Goal: Transaction & Acquisition: Purchase product/service

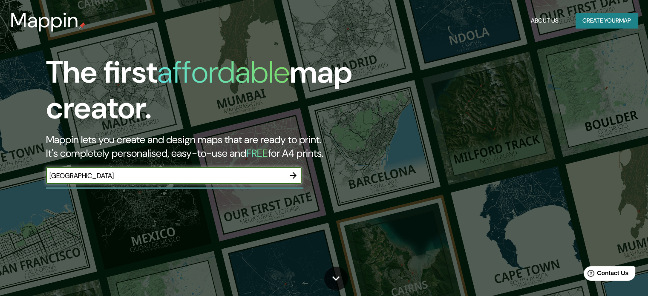
type input "[GEOGRAPHIC_DATA]"
click at [292, 177] on icon "button" at bounding box center [293, 175] width 10 height 10
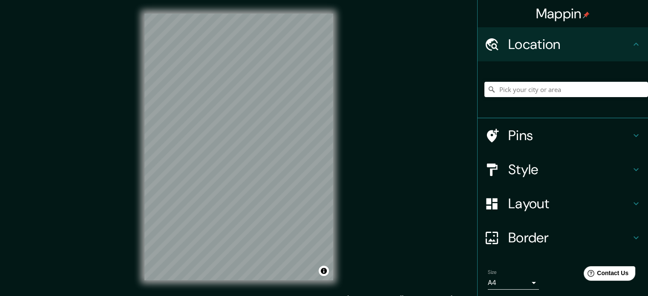
click at [343, 122] on div "© Mapbox © OpenStreetMap Improve this map" at bounding box center [239, 147] width 216 height 294
click at [178, 170] on div at bounding box center [181, 170] width 7 height 7
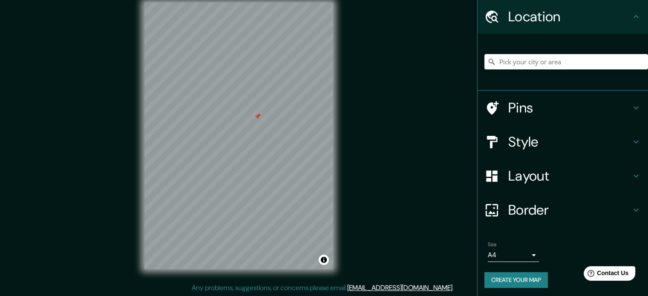
scroll to position [29, 0]
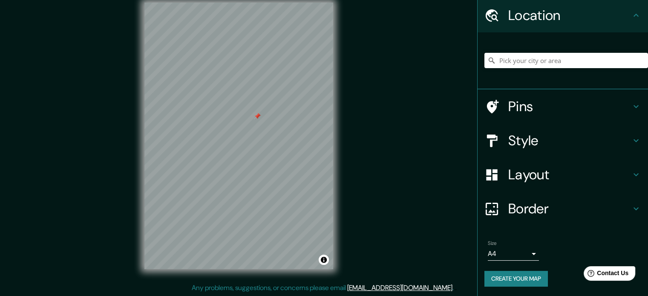
click at [526, 252] on body "Mappin Location Pins Style Layout Border Choose a border. Hint : you can make l…" at bounding box center [324, 137] width 648 height 296
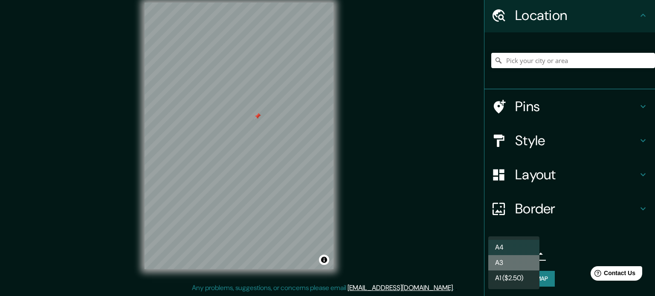
click at [525, 259] on li "A3" at bounding box center [513, 262] width 51 height 15
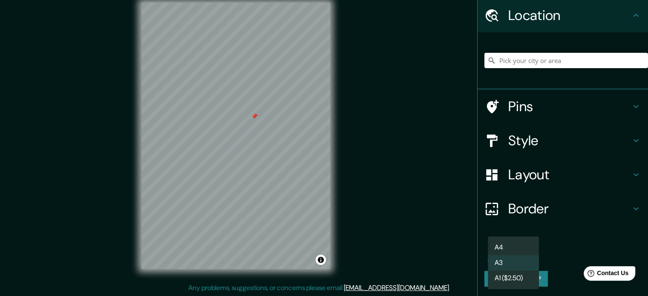
click at [521, 247] on body "Mappin Location Pins Style Layout Border Choose a border. Hint : you can make l…" at bounding box center [324, 137] width 648 height 296
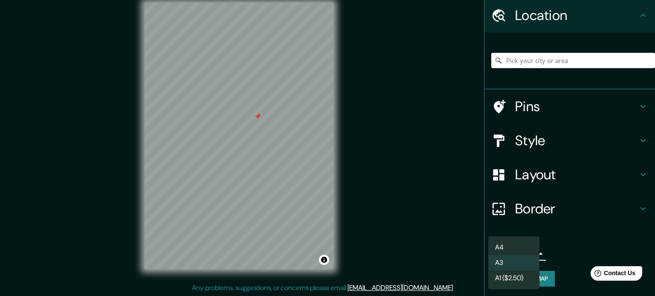
click at [520, 246] on li "A4" at bounding box center [513, 247] width 51 height 15
type input "single"
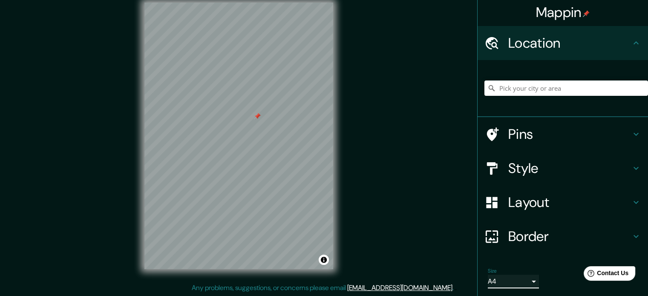
scroll to position [0, 0]
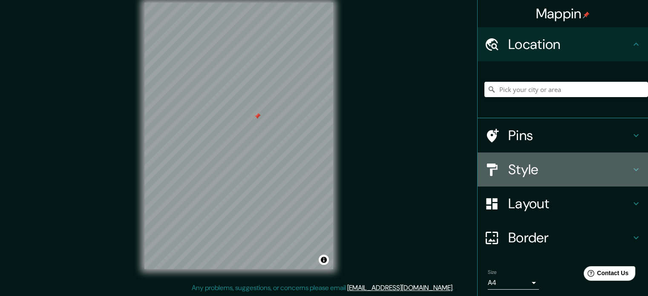
click at [541, 168] on h4 "Style" at bounding box center [569, 169] width 123 height 17
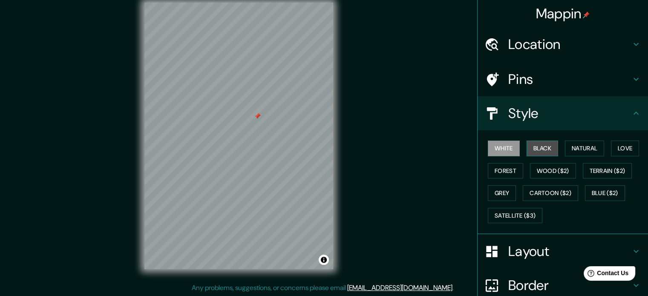
click at [532, 144] on button "Black" at bounding box center [543, 149] width 32 height 16
click at [503, 146] on button "White" at bounding box center [504, 149] width 32 height 16
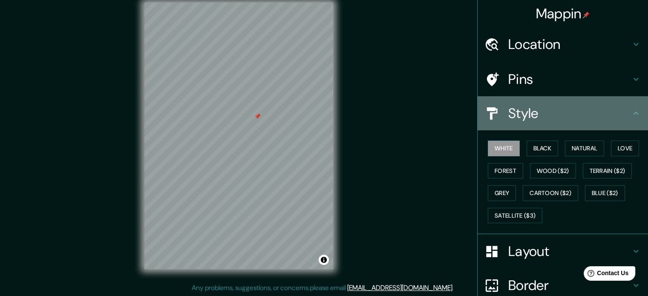
click at [516, 114] on h4 "Style" at bounding box center [569, 113] width 123 height 17
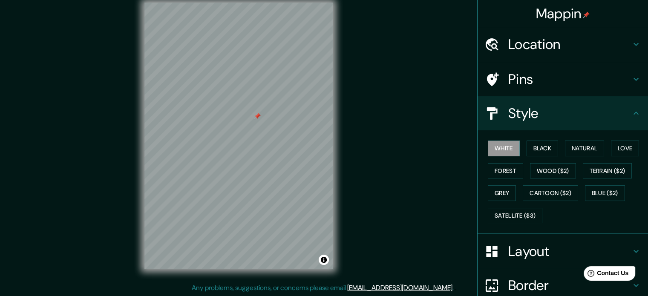
click at [592, 114] on h4 "Style" at bounding box center [569, 113] width 123 height 17
click at [631, 112] on icon at bounding box center [636, 113] width 10 height 10
click at [633, 115] on icon at bounding box center [636, 113] width 10 height 10
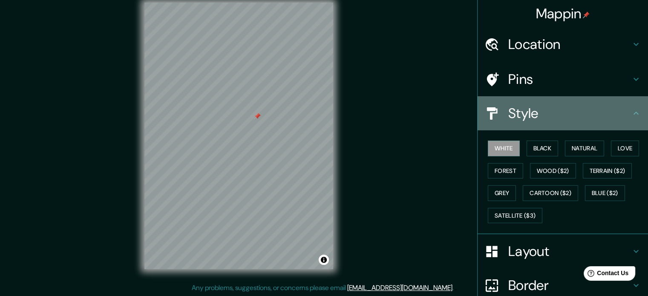
click at [631, 112] on icon at bounding box center [636, 113] width 10 height 10
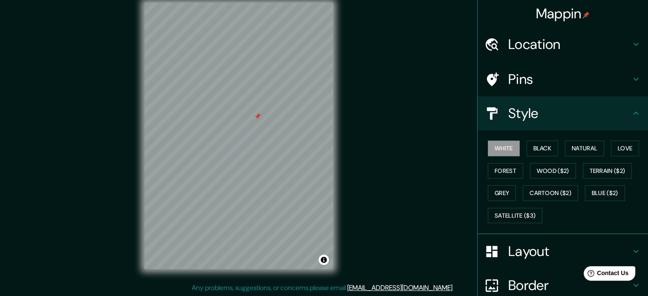
click at [631, 112] on icon at bounding box center [636, 113] width 10 height 10
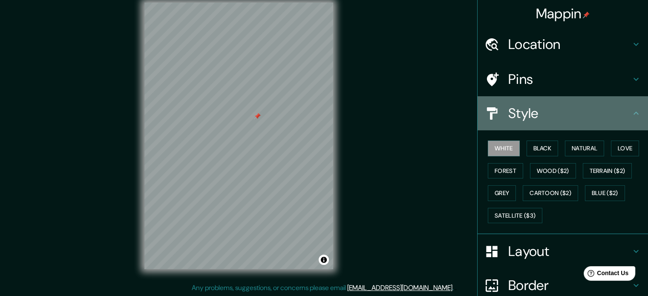
click at [631, 112] on icon at bounding box center [636, 113] width 10 height 10
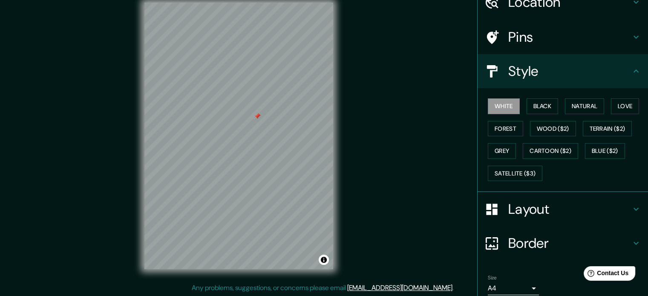
scroll to position [76, 0]
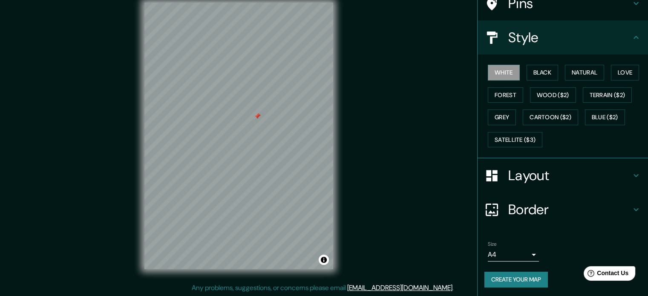
click at [565, 179] on h4 "Layout" at bounding box center [569, 175] width 123 height 17
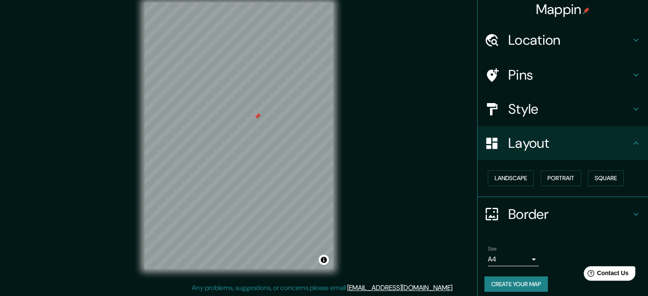
scroll to position [0, 0]
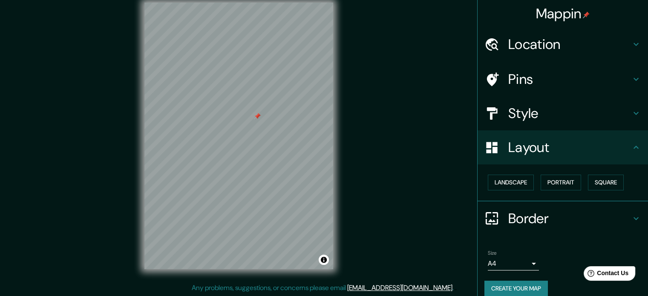
click at [558, 51] on h4 "Location" at bounding box center [569, 44] width 123 height 17
